Goal: Information Seeking & Learning: Learn about a topic

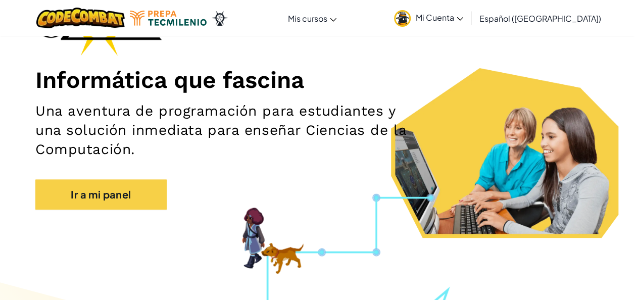
scroll to position [98, 0]
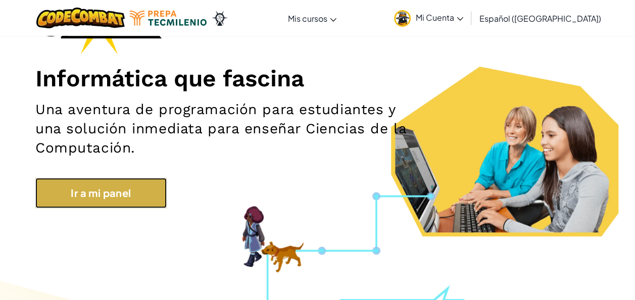
click at [156, 191] on link "Ir a mi panel" at bounding box center [100, 193] width 131 height 30
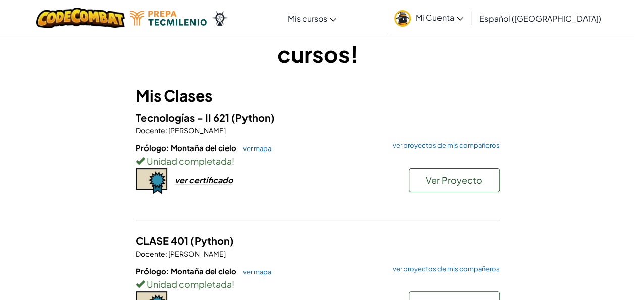
scroll to position [43, 0]
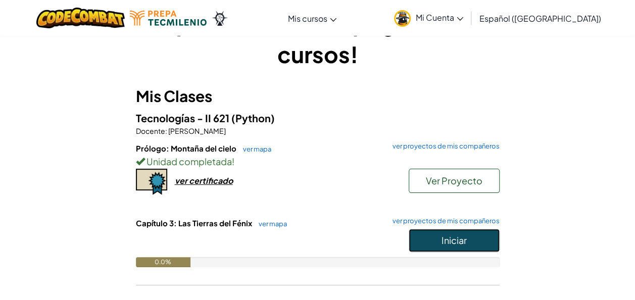
click at [427, 243] on button "Iniciar" at bounding box center [453, 240] width 91 height 23
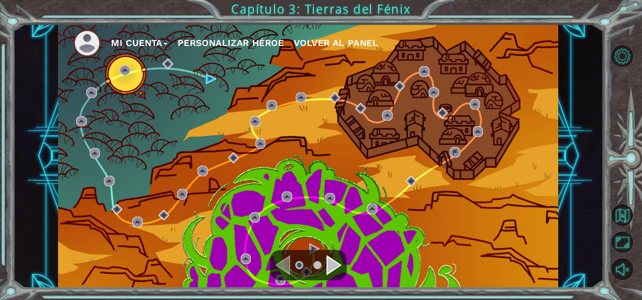
click at [128, 76] on div "Mi Cuenta Personalizar héroe Volver al panel" at bounding box center [308, 156] width 500 height 264
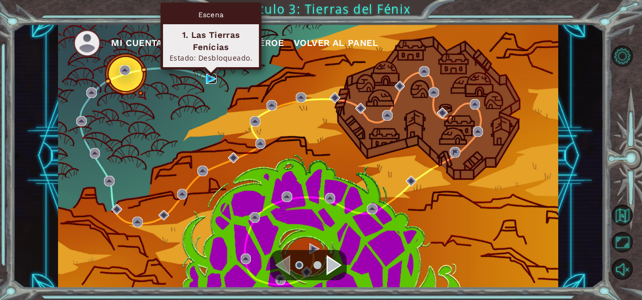
click at [210, 76] on img at bounding box center [211, 79] width 11 height 11
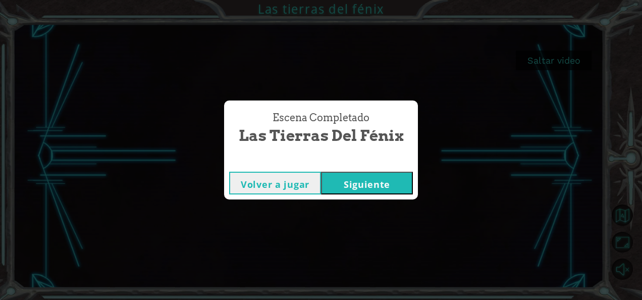
click at [397, 185] on button "Siguiente" at bounding box center [367, 183] width 92 height 23
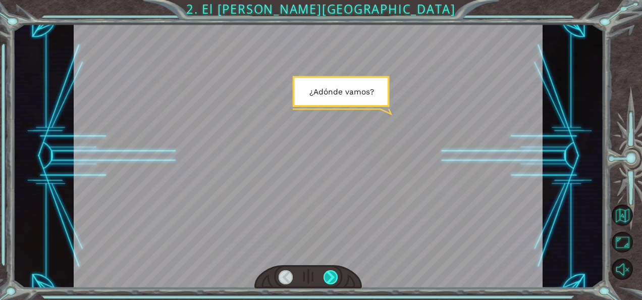
click at [333, 280] on div at bounding box center [331, 277] width 14 height 14
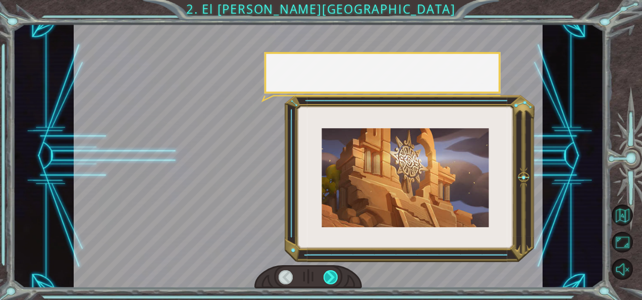
click at [333, 280] on div at bounding box center [331, 277] width 14 height 14
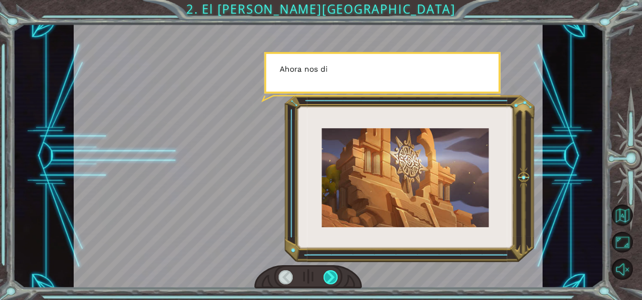
click at [333, 280] on div at bounding box center [331, 277] width 14 height 14
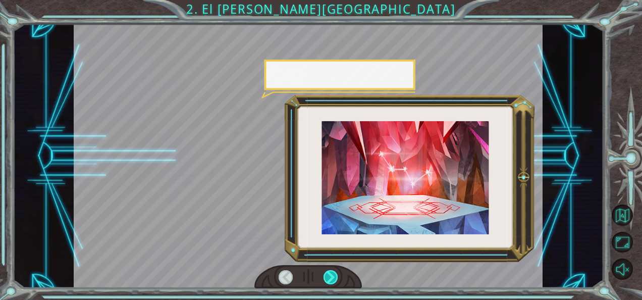
click at [333, 280] on div at bounding box center [331, 277] width 14 height 14
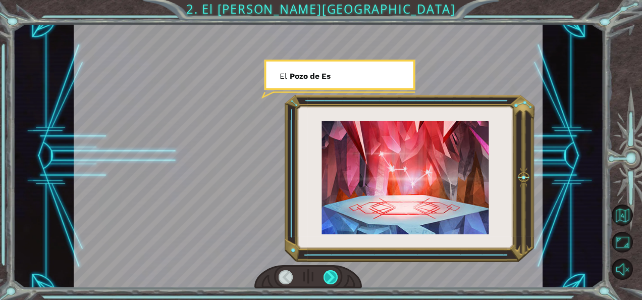
click at [333, 280] on div at bounding box center [331, 277] width 14 height 14
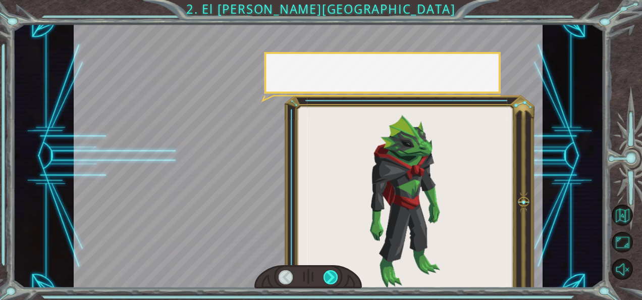
click at [333, 280] on div at bounding box center [331, 277] width 14 height 14
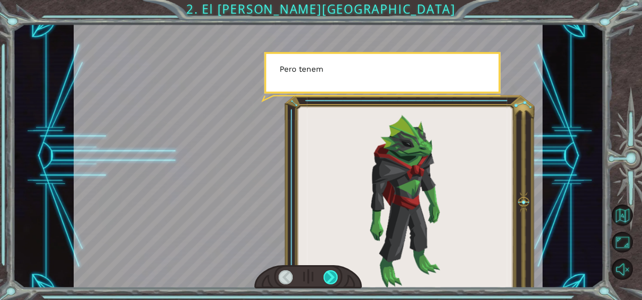
click at [333, 280] on div at bounding box center [331, 277] width 14 height 14
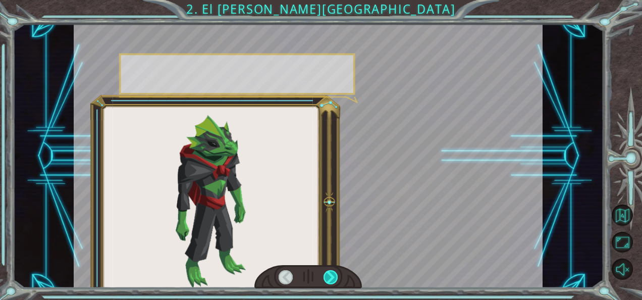
click at [333, 280] on div at bounding box center [331, 277] width 14 height 14
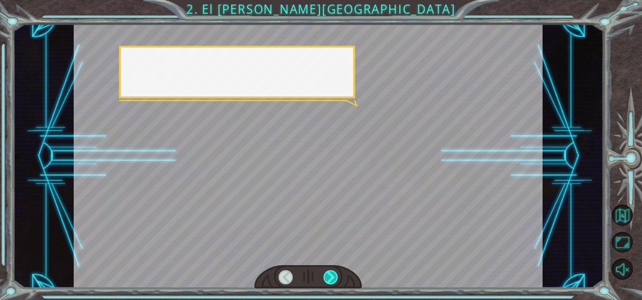
click at [333, 280] on div at bounding box center [331, 277] width 14 height 14
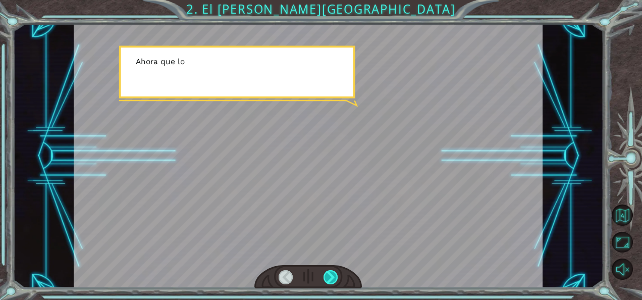
click at [333, 280] on div at bounding box center [331, 277] width 14 height 14
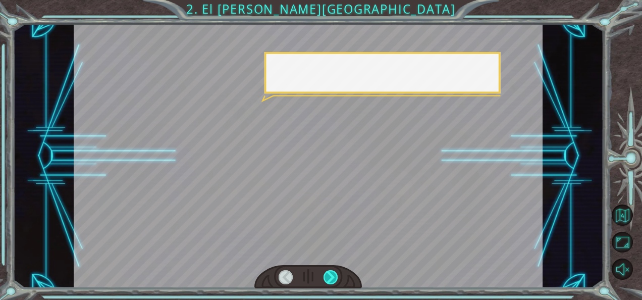
click at [333, 280] on div at bounding box center [331, 277] width 14 height 14
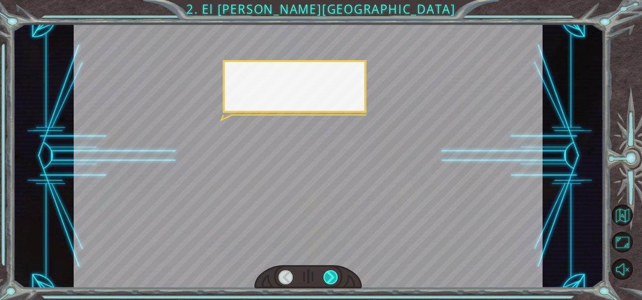
click at [333, 280] on div at bounding box center [331, 277] width 14 height 14
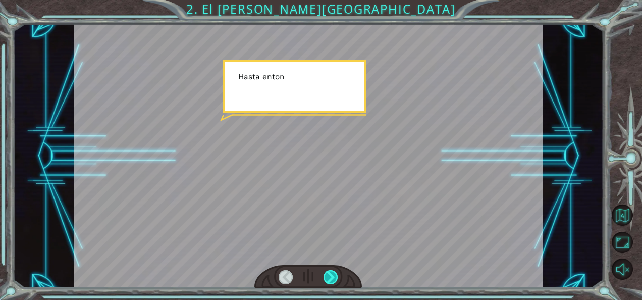
click at [333, 280] on div at bounding box center [331, 277] width 14 height 14
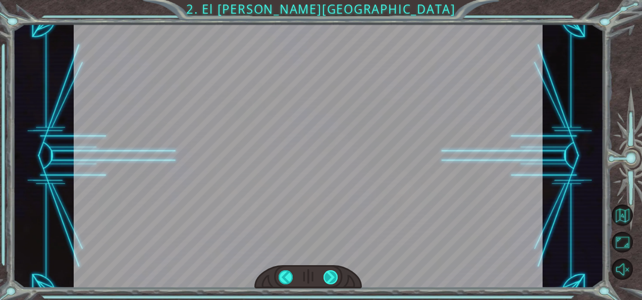
click at [333, 280] on div at bounding box center [331, 277] width 14 height 14
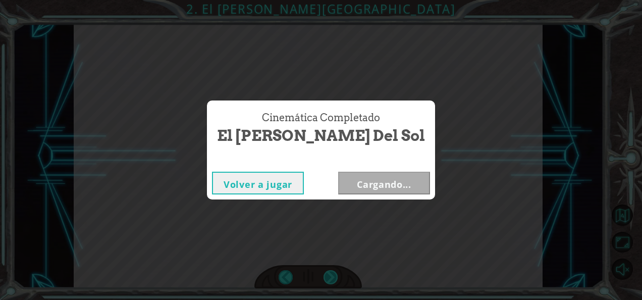
click at [333, 280] on div "Cinemática Completado El [PERSON_NAME] del sol Volver a jugar Cargando..." at bounding box center [321, 150] width 642 height 300
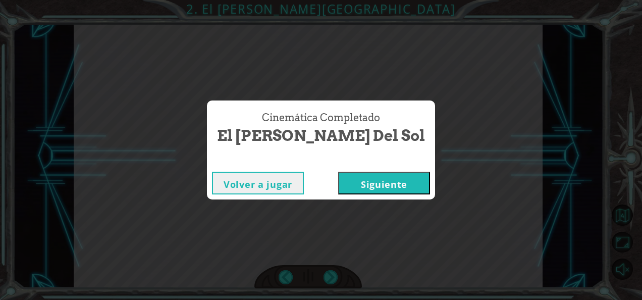
drag, startPoint x: 333, startPoint y: 280, endPoint x: 349, endPoint y: 179, distance: 102.8
click at [349, 179] on button "Siguiente" at bounding box center [384, 183] width 92 height 23
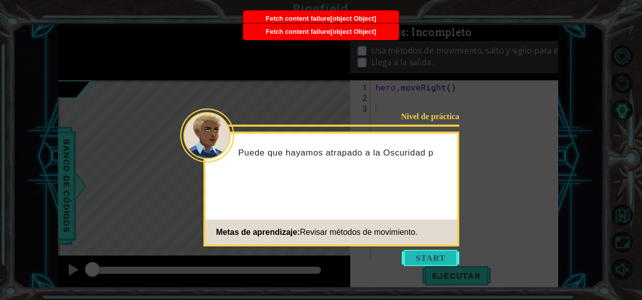
click at [415, 258] on button "Start" at bounding box center [431, 258] width 58 height 16
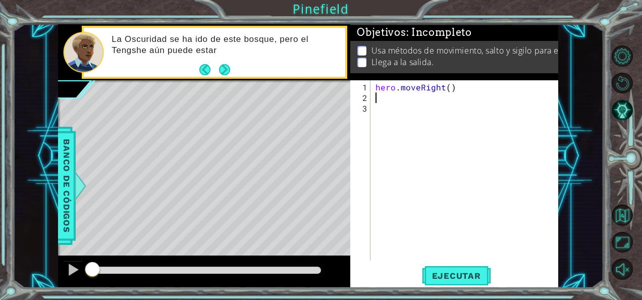
click at [375, 100] on div "hero . moveRight ( )" at bounding box center [468, 182] width 188 height 201
click at [449, 278] on span "Ejecutar" at bounding box center [456, 276] width 69 height 10
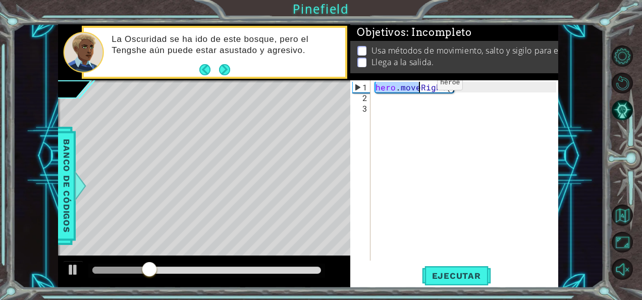
drag, startPoint x: 377, startPoint y: 87, endPoint x: 417, endPoint y: 86, distance: 40.4
click at [417, 86] on div "hero . moveRight ( )" at bounding box center [468, 182] width 188 height 201
type textarea "hero.moveRight()"
click at [403, 95] on div "hero . moveRight ( )" at bounding box center [468, 182] width 188 height 201
paste textarea "hero.move"
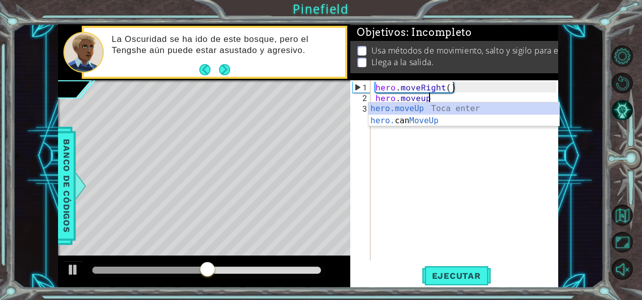
scroll to position [0, 3]
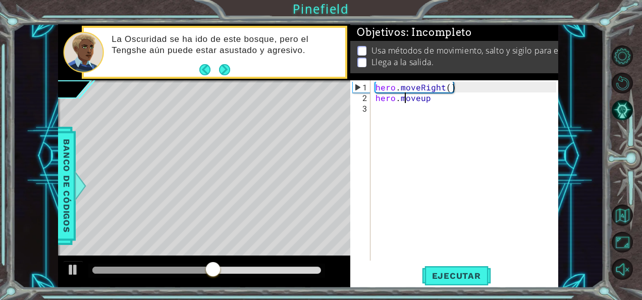
click at [403, 95] on div "hero . moveRight ( ) hero . moveup" at bounding box center [468, 182] width 188 height 201
click at [459, 278] on span "Ejecutar" at bounding box center [456, 276] width 69 height 10
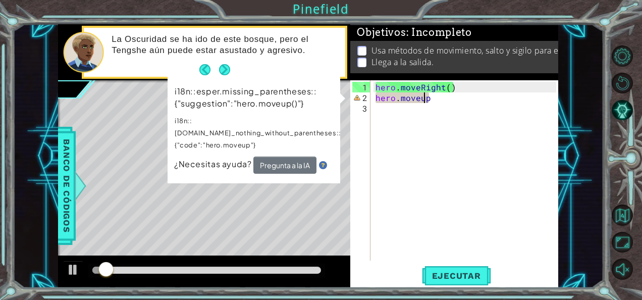
click at [422, 97] on div "hero . moveRight ( ) hero . moveup" at bounding box center [468, 182] width 188 height 201
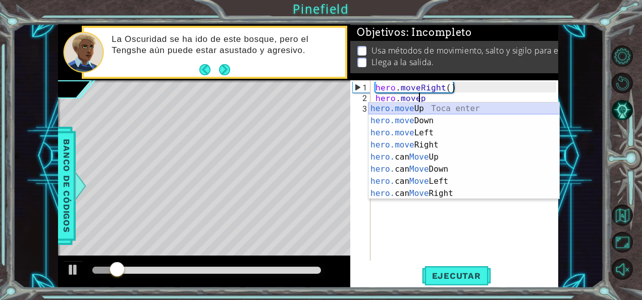
click at [422, 106] on div "hero.move Up Toca enter hero.move Down Toca enter hero.move Left Toca enter her…" at bounding box center [464, 162] width 191 height 121
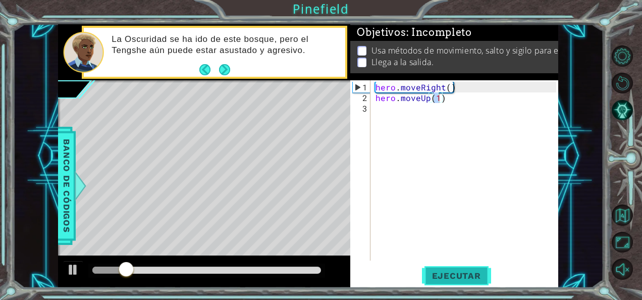
click at [465, 269] on button "Ejecutar" at bounding box center [456, 275] width 69 height 21
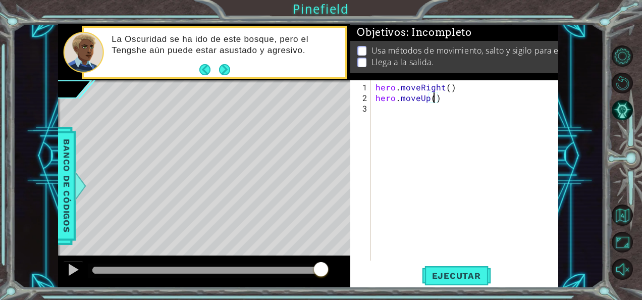
scroll to position [0, 4]
click at [459, 85] on div "hero . moveRight ( ) hero . moveUp ( 3 )" at bounding box center [468, 182] width 188 height 201
type textarea "hero.moveRight()"
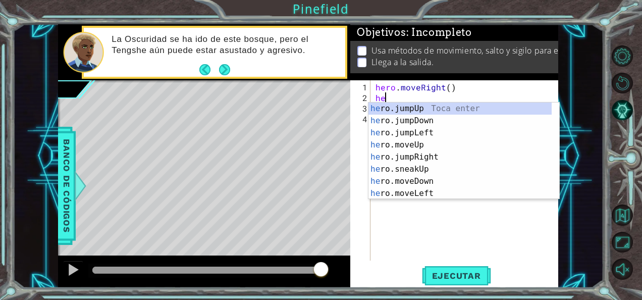
type textarea "her"
click at [433, 153] on div "her o.jumpUp Toca enter her o.jumpDown Toca enter her o.jumpLeft Toca enter her…" at bounding box center [461, 162] width 184 height 121
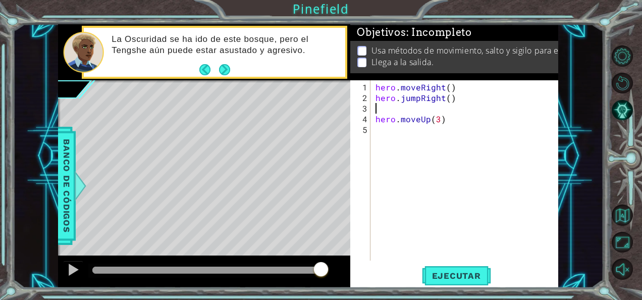
type textarea "hero.jumpRight()"
click at [402, 122] on div "hero . moveRight ( ) hero . jumpRight ( ) hero . moveUp ( 3 )" at bounding box center [468, 182] width 188 height 201
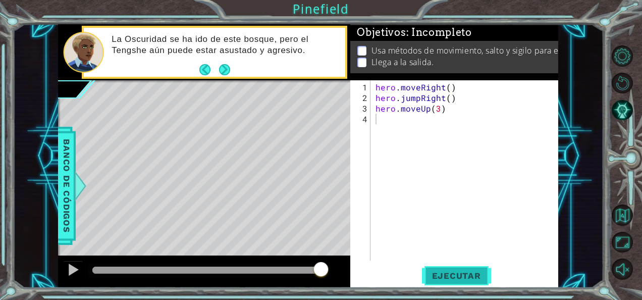
click at [452, 272] on span "Ejecutar" at bounding box center [456, 276] width 69 height 10
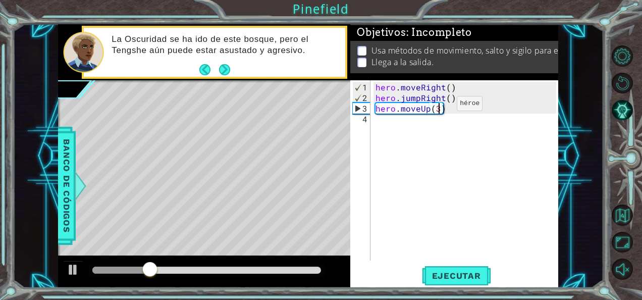
click at [440, 108] on div "hero . moveRight ( ) hero . jumpRight ( ) hero . moveUp ( 3 )" at bounding box center [468, 182] width 188 height 201
click at [458, 270] on button "Ejecutar" at bounding box center [456, 275] width 69 height 21
type textarea "hero.moveUp(2)"
click at [458, 270] on button "Ejecutar" at bounding box center [456, 275] width 69 height 21
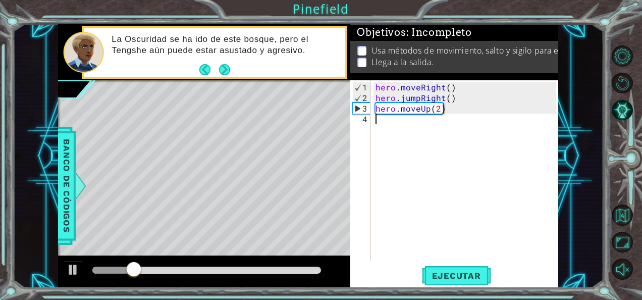
click at [419, 122] on div "hero . moveRight ( ) hero . jumpRight ( ) hero . moveUp ( 2 )" at bounding box center [468, 182] width 188 height 201
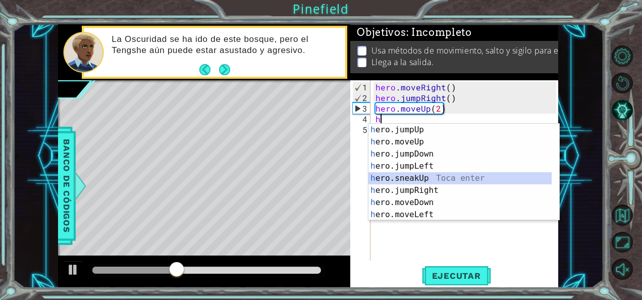
click at [422, 172] on div "h ero.jumpUp Toca enter h ero.moveUp Toca enter h ero.jumpDown Toca enter h ero…" at bounding box center [461, 184] width 184 height 121
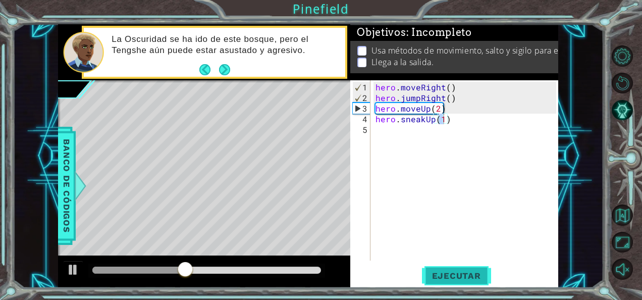
click at [449, 276] on span "Ejecutar" at bounding box center [456, 276] width 69 height 10
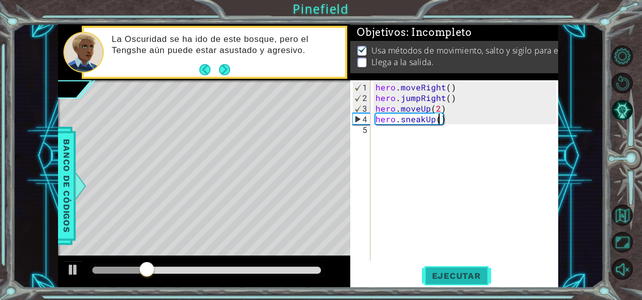
scroll to position [0, 4]
click at [447, 275] on span "Ejecutar" at bounding box center [456, 276] width 69 height 10
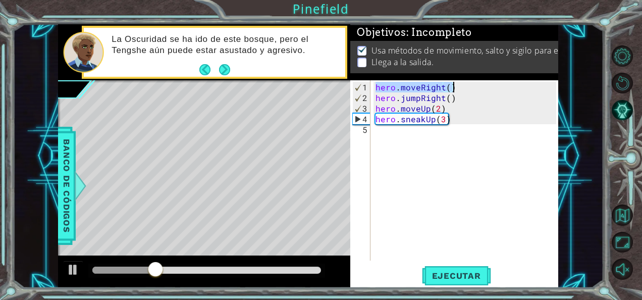
drag, startPoint x: 377, startPoint y: 87, endPoint x: 450, endPoint y: 85, distance: 73.2
click at [450, 85] on div "hero . moveRight ( ) hero . jumpRight ( ) hero . moveUp ( 2 ) hero . sneakUp ( …" at bounding box center [468, 182] width 188 height 201
type textarea "hero.moveRight()"
click at [448, 134] on div "hero . moveRight ( ) hero . jumpRight ( ) hero . moveUp ( 2 ) hero . sneakUp ( …" at bounding box center [468, 182] width 188 height 201
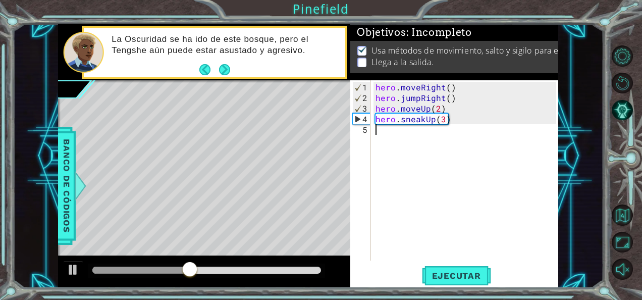
paste textarea "hero.moveRight("
type textarea "hero.moveRight()"
click at [465, 148] on div "hero . moveRight ( ) hero . jumpRight ( ) hero . moveUp ( 2 ) hero . sneakUp ( …" at bounding box center [468, 182] width 188 height 201
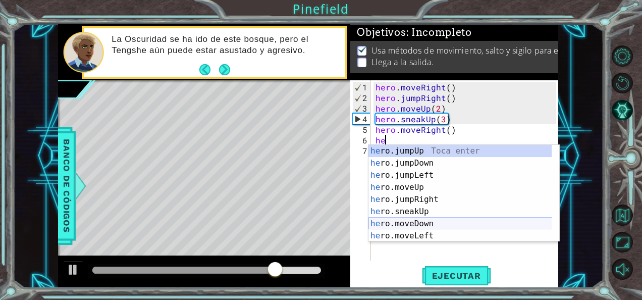
click at [439, 223] on div "he ro.jumpUp Toca enter he ro.jumpDown Toca enter he ro.jumpLeft Toca enter he …" at bounding box center [461, 205] width 184 height 121
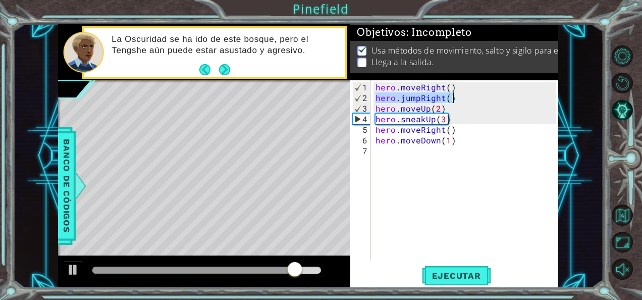
drag, startPoint x: 377, startPoint y: 98, endPoint x: 455, endPoint y: 97, distance: 78.3
click at [455, 97] on div "hero . moveRight ( ) hero . jumpRight ( ) hero . moveUp ( 2 ) hero . sneakUp ( …" at bounding box center [468, 182] width 188 height 201
type textarea "hero.jumpRight()"
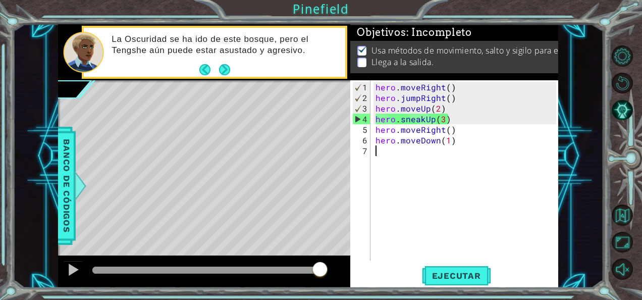
click at [440, 144] on div "hero . moveRight ( ) hero . jumpRight ( ) hero . moveUp ( 2 ) hero . sneakUp ( …" at bounding box center [468, 182] width 188 height 201
paste textarea "hero.jumpRight()"
type textarea "hero.jumpRight()"
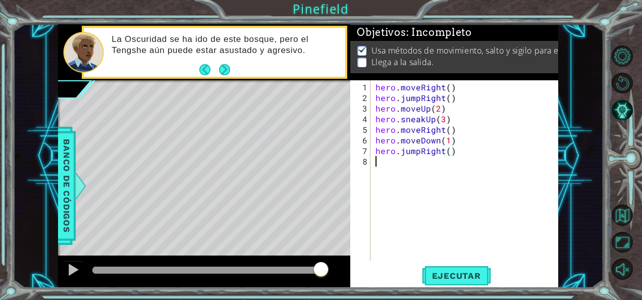
click at [402, 167] on div "hero . moveRight ( ) hero . jumpRight ( ) hero . moveUp ( 2 ) hero . sneakUp ( …" at bounding box center [468, 182] width 188 height 201
click at [461, 284] on button "Ejecutar" at bounding box center [456, 275] width 69 height 21
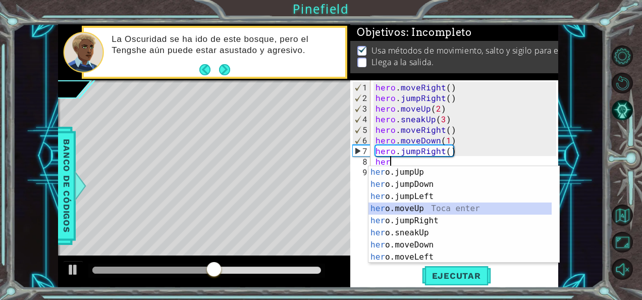
click at [406, 213] on div "her o.jumpUp Toca enter her o.jumpDown Toca enter her o.jumpLeft Toca enter her…" at bounding box center [461, 226] width 184 height 121
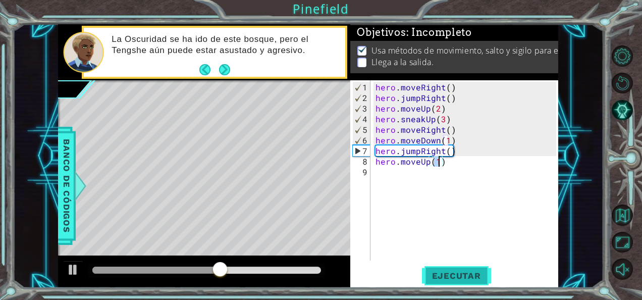
type textarea "hero.moveUp(1)"
click at [445, 272] on span "Ejecutar" at bounding box center [456, 276] width 69 height 10
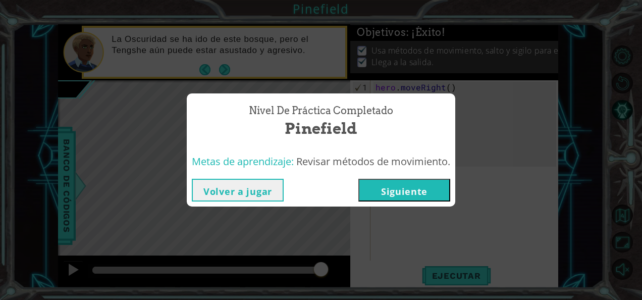
click at [396, 187] on button "Siguiente" at bounding box center [404, 190] width 92 height 23
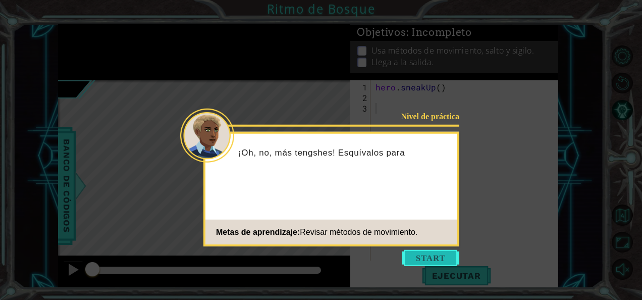
click at [412, 256] on button "Start" at bounding box center [431, 258] width 58 height 16
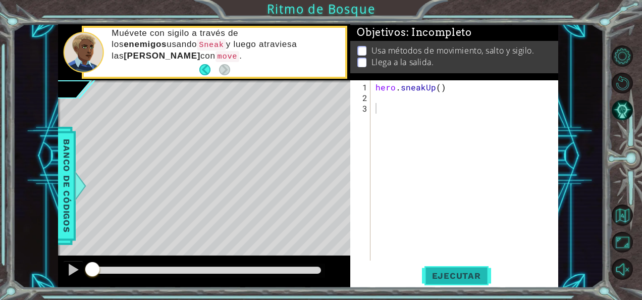
click at [446, 275] on span "Ejecutar" at bounding box center [456, 276] width 69 height 10
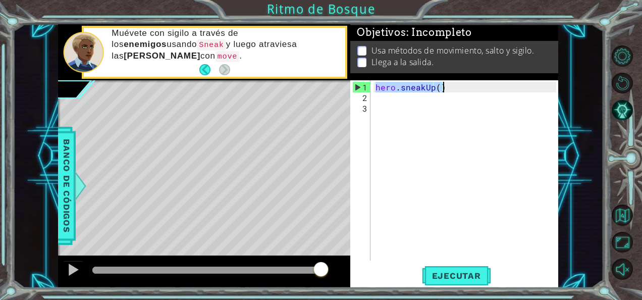
drag, startPoint x: 376, startPoint y: 87, endPoint x: 458, endPoint y: 78, distance: 82.3
click at [458, 78] on div "Objetivos : Incompleto Usa métodos de movimiento, salto y sigilo. Llega a la sa…" at bounding box center [454, 156] width 208 height 264
type textarea "hero.sneakUp()"
click at [402, 98] on div "hero . sneakUp ( )" at bounding box center [468, 182] width 188 height 201
paste textarea "hero.jumpRight()"
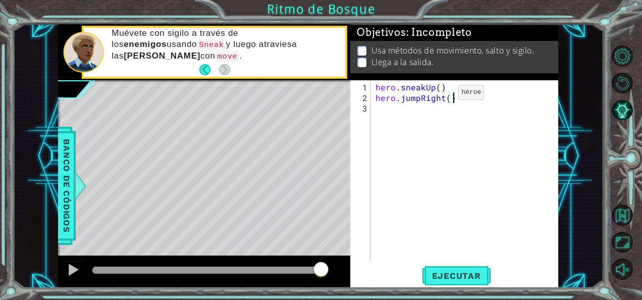
click at [441, 96] on div "hero . sneakUp ( ) hero . jumpRight ( )" at bounding box center [468, 182] width 188 height 201
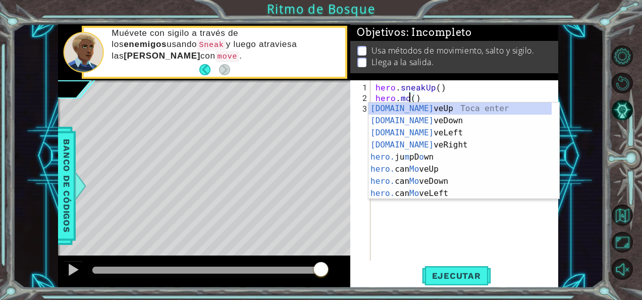
scroll to position [0, 2]
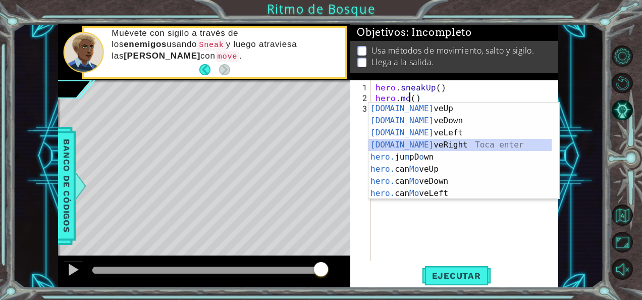
click at [443, 144] on div "[DOMAIN_NAME] veUp Toca enter [DOMAIN_NAME] veDown Toca enter [DOMAIN_NAME] veL…" at bounding box center [461, 162] width 184 height 121
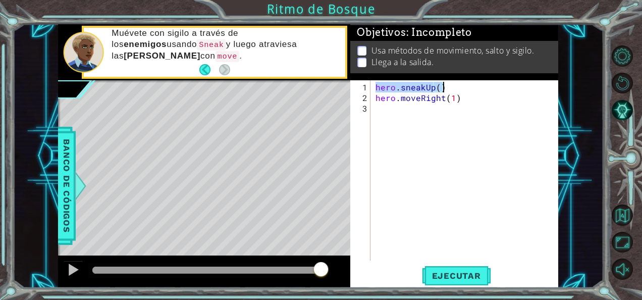
drag, startPoint x: 376, startPoint y: 88, endPoint x: 449, endPoint y: 82, distance: 73.5
click at [449, 82] on div "hero . sneakUp ( ) hero . moveRight ( 1 )" at bounding box center [468, 182] width 188 height 201
type textarea "hero.sneakUp()"
click at [422, 107] on div "hero . sneakUp ( ) hero . moveRight ( 1 )" at bounding box center [468, 182] width 188 height 201
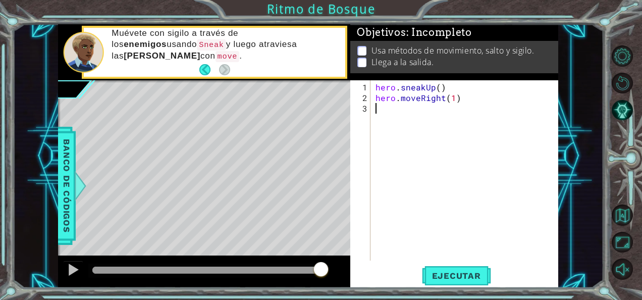
paste textarea "hero.sneakUp()"
click at [439, 105] on div "hero . sneakUp ( ) hero . moveRight ( 1 ) hero . sneakUp ( )" at bounding box center [468, 182] width 188 height 201
click at [459, 272] on span "Ejecutar" at bounding box center [456, 276] width 69 height 10
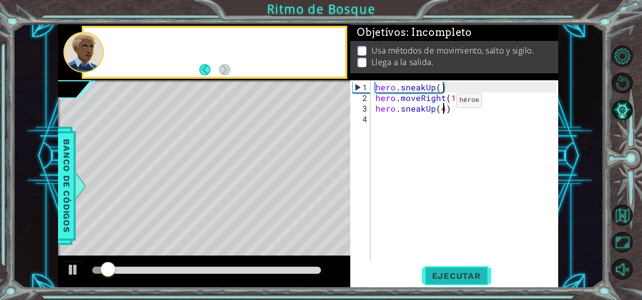
click at [450, 284] on button "Ejecutar" at bounding box center [456, 275] width 69 height 21
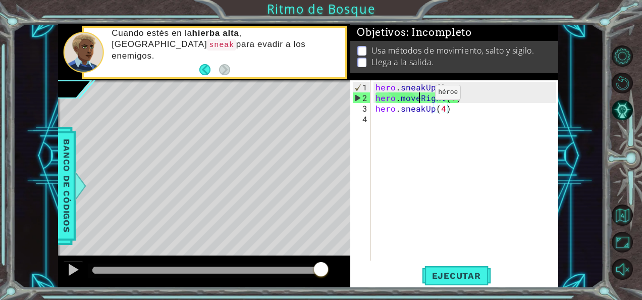
click at [418, 96] on div "hero . sneakUp ( ) hero . moveRight ( 1 ) hero . sneakUp ( 4 )" at bounding box center [468, 182] width 188 height 201
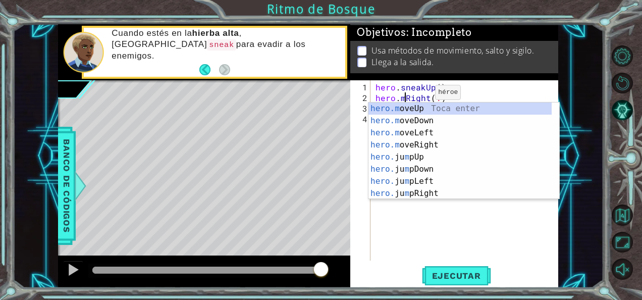
scroll to position [0, 3]
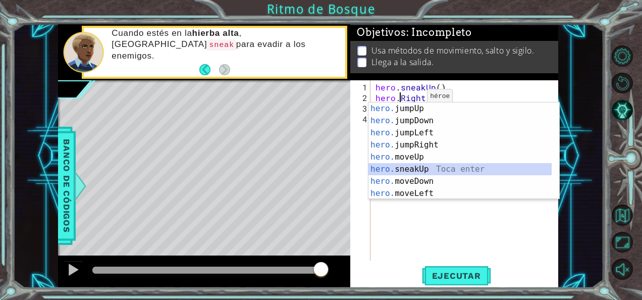
click at [407, 166] on div "hero. jumpUp Toca enter hero. jumpDown Toca enter hero. jumpLeft Toca enter her…" at bounding box center [461, 162] width 184 height 121
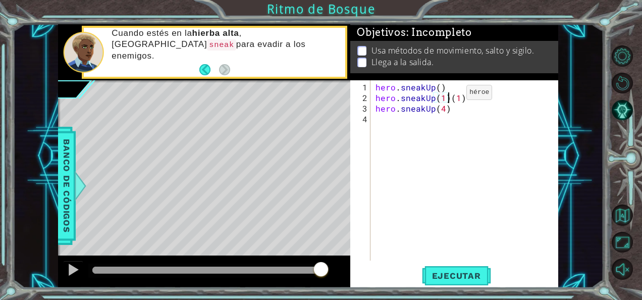
click at [449, 96] on div "hero . sneakUp ( ) hero . sneakUp ( 1 ) ( 1 ) hero . sneakUp ( 4 )" at bounding box center [468, 182] width 188 height 201
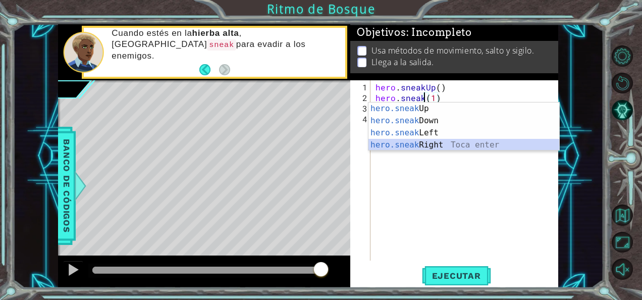
click at [443, 142] on div "hero.sneak Up Toca enter hero.sneak Down Toca enter hero.sneak Left Toca enter …" at bounding box center [464, 138] width 191 height 73
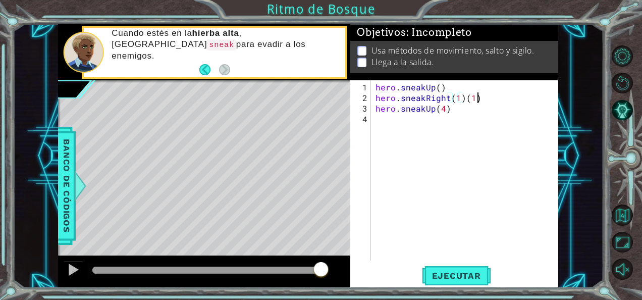
click at [477, 95] on div "hero . sneakUp ( ) hero . sneakRight ( 1 ) ( 1 ) hero . sneakUp ( 4 )" at bounding box center [468, 182] width 188 height 201
type textarea "hero.sneakRight(1)"
click at [469, 269] on button "Ejecutar" at bounding box center [456, 275] width 69 height 21
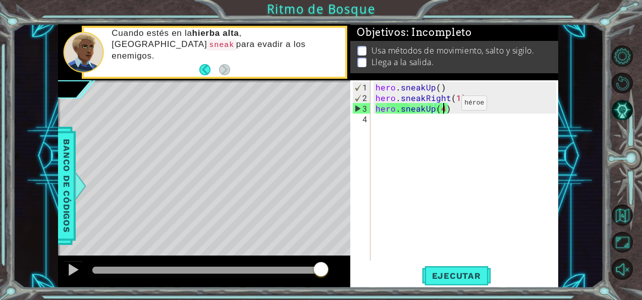
click at [444, 107] on div "hero . sneakUp ( ) hero . sneakRight ( 1 ) hero . sneakUp ( 4 )" at bounding box center [468, 182] width 188 height 201
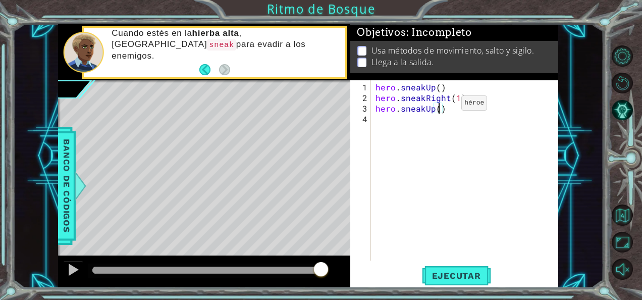
scroll to position [0, 4]
click at [439, 266] on button "Ejecutar" at bounding box center [456, 275] width 69 height 21
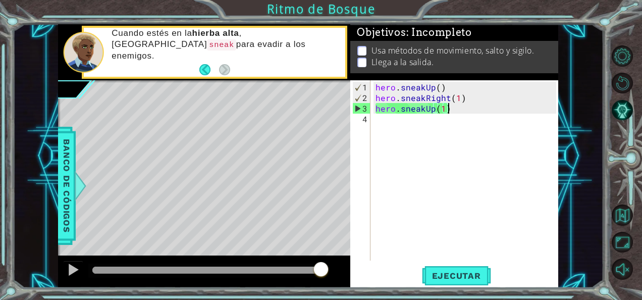
click at [457, 106] on div "hero . sneakUp ( ) hero . sneakRight ( 1 ) hero . sneakUp ( 1 )" at bounding box center [468, 182] width 188 height 201
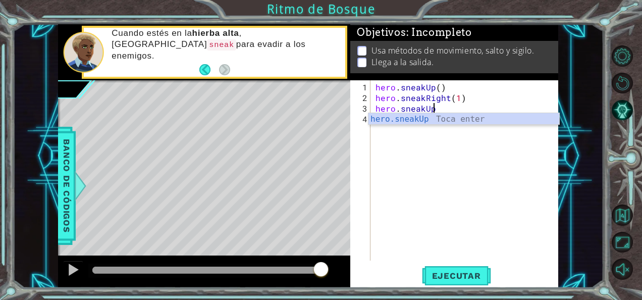
scroll to position [0, 1]
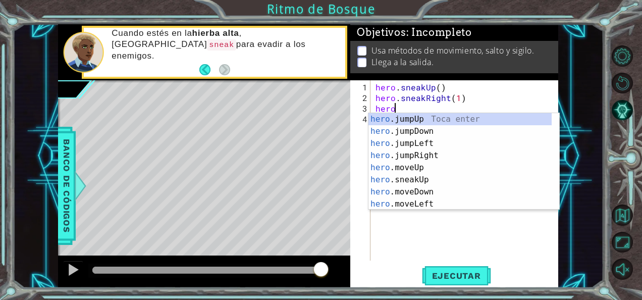
type textarea "h"
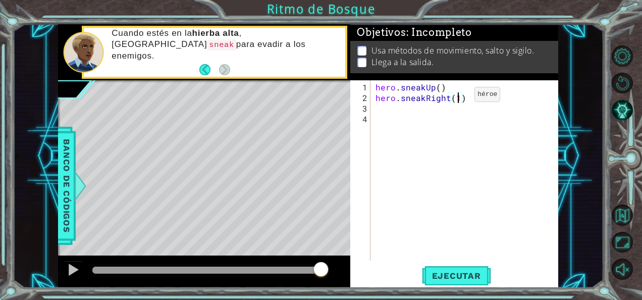
click at [457, 98] on div "hero . sneakUp ( ) hero . sneakRight ( 1 )" at bounding box center [468, 182] width 188 height 201
type textarea "hero.sneakRight(2)"
click at [435, 276] on span "Ejecutar" at bounding box center [456, 276] width 69 height 10
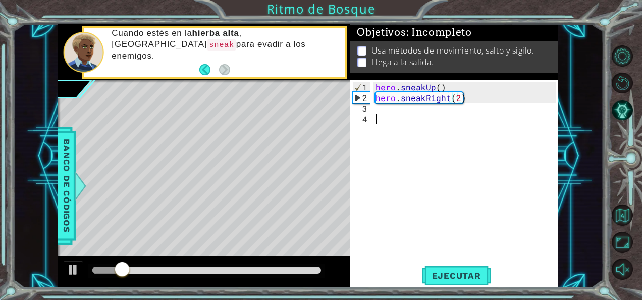
click at [381, 113] on div "hero . sneakUp ( ) hero . sneakRight ( 2 )" at bounding box center [468, 182] width 188 height 201
click at [381, 109] on div "hero . sneakUp ( ) hero . sneakRight ( 2 )" at bounding box center [468, 182] width 188 height 201
type textarea "h"
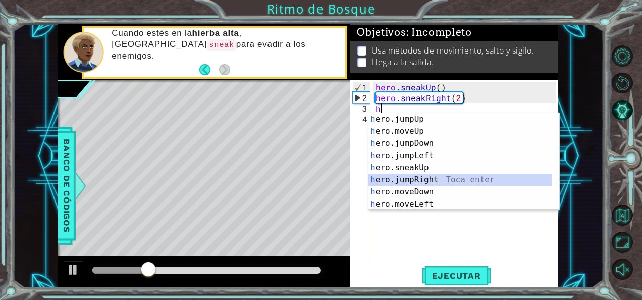
click at [428, 175] on div "h ero.jumpUp Toca enter h ero.moveUp Toca enter h ero.jumpDown Toca enter h ero…" at bounding box center [461, 173] width 184 height 121
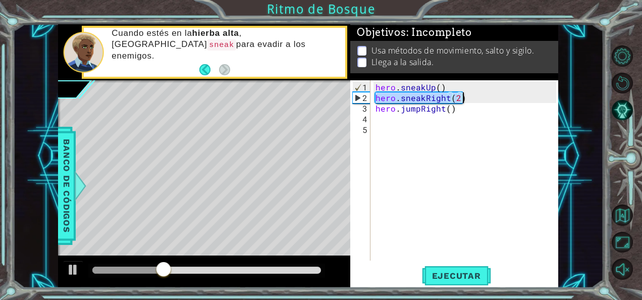
drag, startPoint x: 374, startPoint y: 96, endPoint x: 470, endPoint y: 98, distance: 96.0
click at [470, 98] on div "hero . sneakUp ( ) hero . sneakRight ( 2 ) hero . jumpRight ( )" at bounding box center [468, 182] width 188 height 201
type textarea "hero.sneakRight(2)"
click at [419, 116] on div "hero . sneakUp ( ) hero . sneakRight ( 2 ) hero . jumpRight ( )" at bounding box center [468, 182] width 188 height 201
paste textarea "hero.sneakRight(2)"
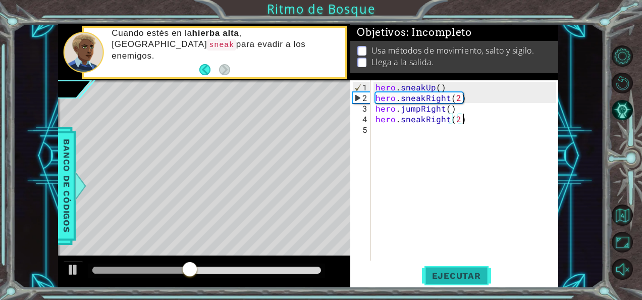
click at [436, 270] on button "Ejecutar" at bounding box center [456, 275] width 69 height 21
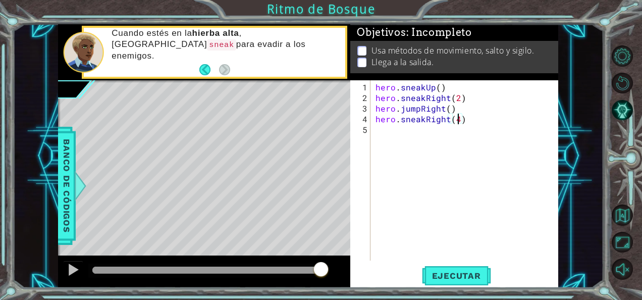
scroll to position [0, 5]
click at [443, 108] on div "hero . sneakUp ( ) hero . sneakRight ( 2 ) hero . jumpRight ( ) hero . sneakRig…" at bounding box center [468, 182] width 188 height 201
click at [457, 99] on div "hero . sneakUp ( ) hero . sneakRight ( 2 ) hero . jumpRight ( ) hero . sneakRig…" at bounding box center [468, 182] width 188 height 201
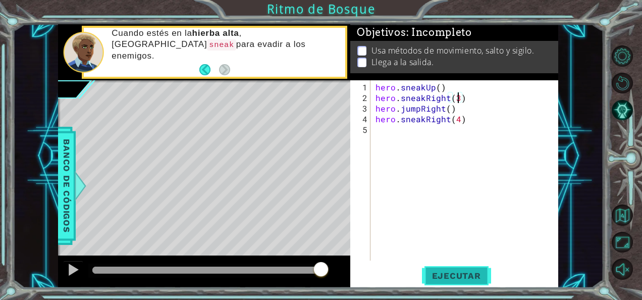
type textarea "hero.sneakRight(3)"
click at [456, 267] on button "Ejecutar" at bounding box center [456, 275] width 69 height 21
